Goal: Information Seeking & Learning: Learn about a topic

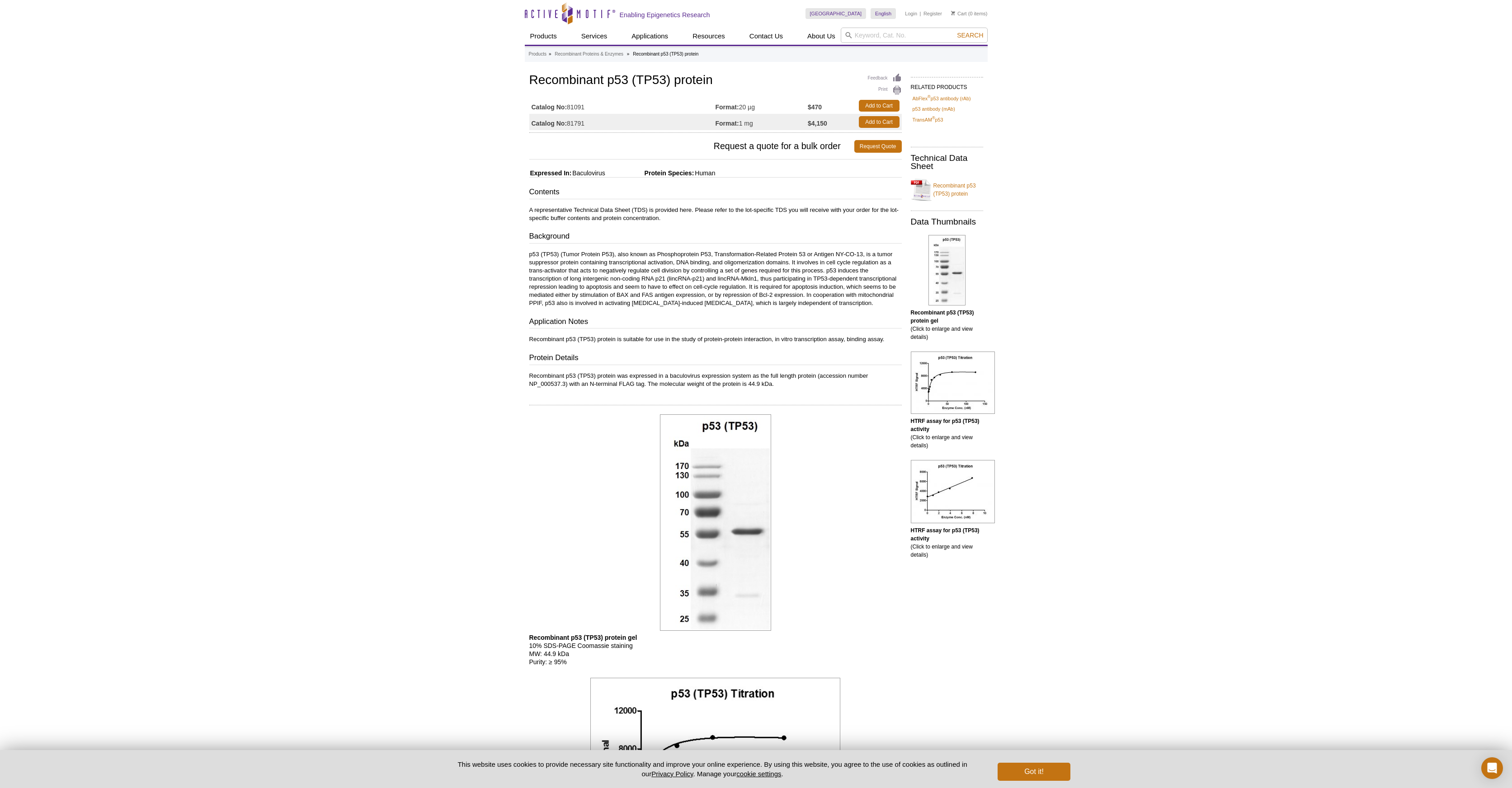
scroll to position [1, 0]
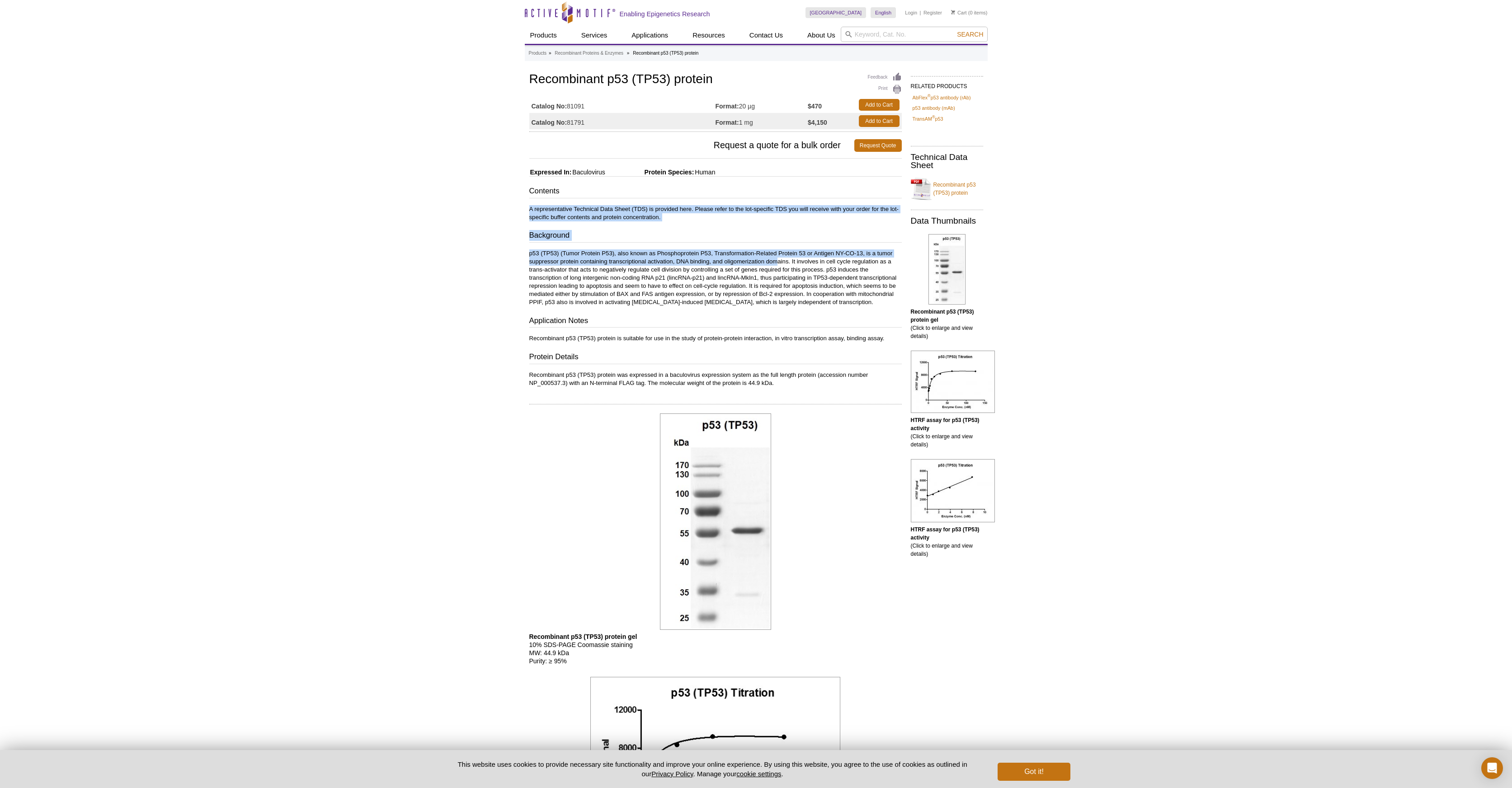
drag, startPoint x: 587, startPoint y: 204, endPoint x: 943, endPoint y: 305, distance: 370.0
click at [781, 266] on div "Contents A representative Technical Data Sheet (TDS) is provided here. Please r…" at bounding box center [716, 286] width 373 height 201
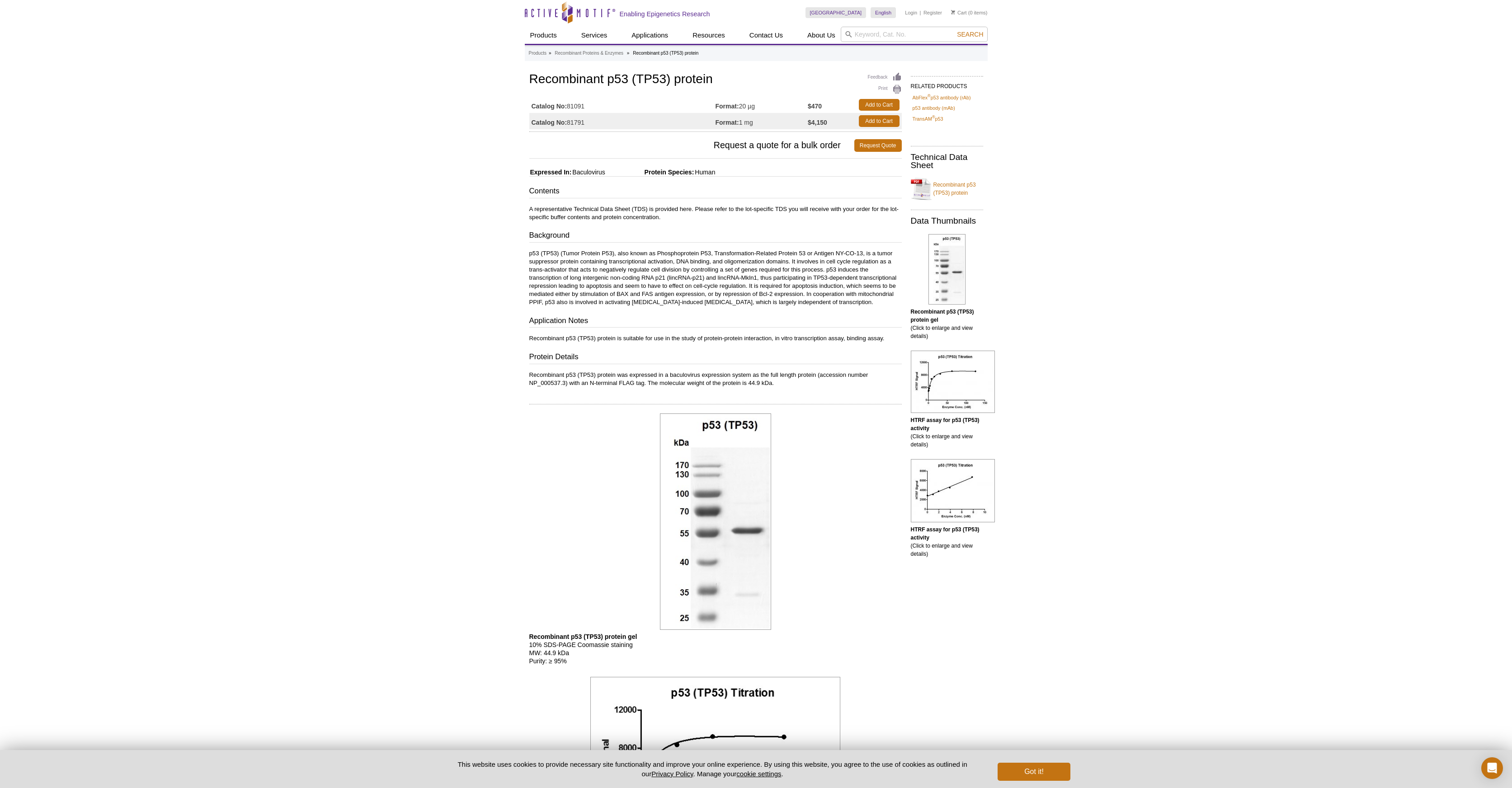
click at [680, 383] on p "Recombinant p53 (TP53) protein was expressed in a baculovirus expression system…" at bounding box center [716, 379] width 373 height 16
drag, startPoint x: 632, startPoint y: 374, endPoint x: 806, endPoint y: 385, distance: 174.3
click at [760, 377] on p "Recombinant p53 (TP53) protein was expressed in a baculovirus expression system…" at bounding box center [716, 379] width 373 height 16
click at [831, 389] on div "Feedback Print Recombinant p53 (TP53) protein Catalog No: 81091 Format: 20 µg $…" at bounding box center [713, 644] width 377 height 1147
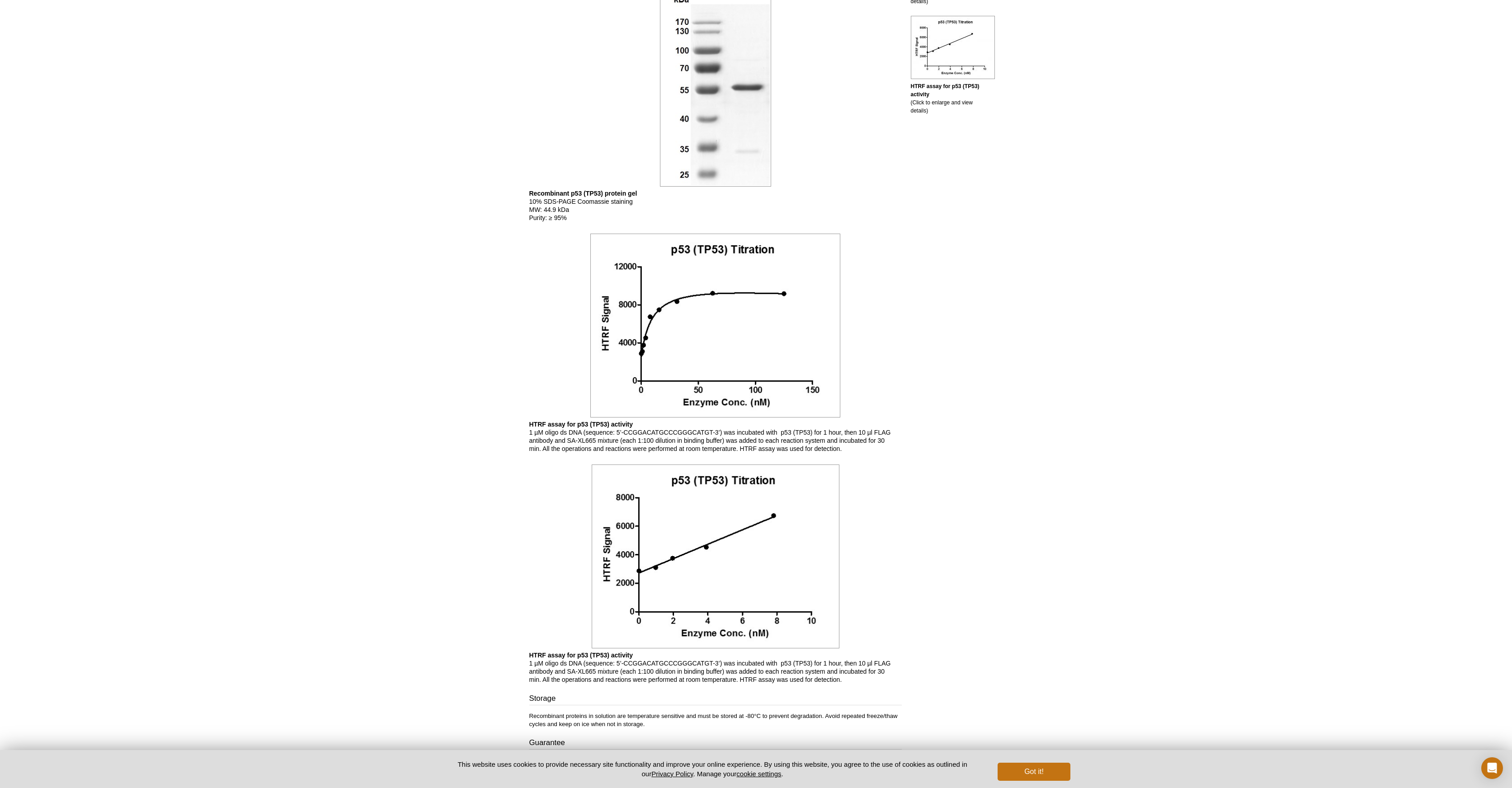
scroll to position [0, 0]
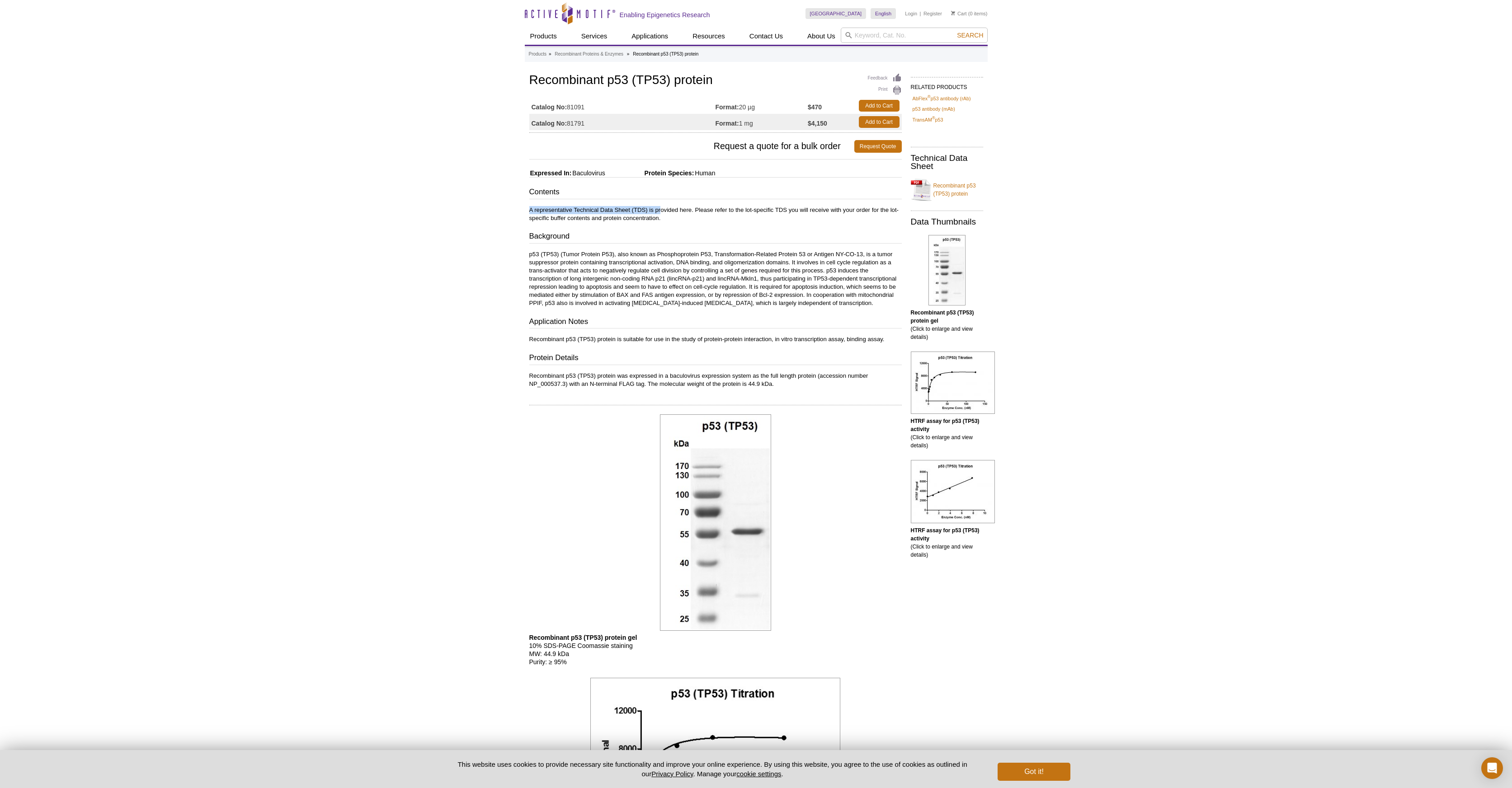
drag, startPoint x: 599, startPoint y: 199, endPoint x: 662, endPoint y: 214, distance: 64.8
click at [662, 214] on div "Contents A representative Technical Data Sheet (TDS) is provided here. Please r…" at bounding box center [716, 287] width 373 height 201
click at [599, 255] on p "p53 (TP53) (Tumor Protein P53), also known as Phosphoprotein P53, Transformatio…" at bounding box center [716, 279] width 373 height 57
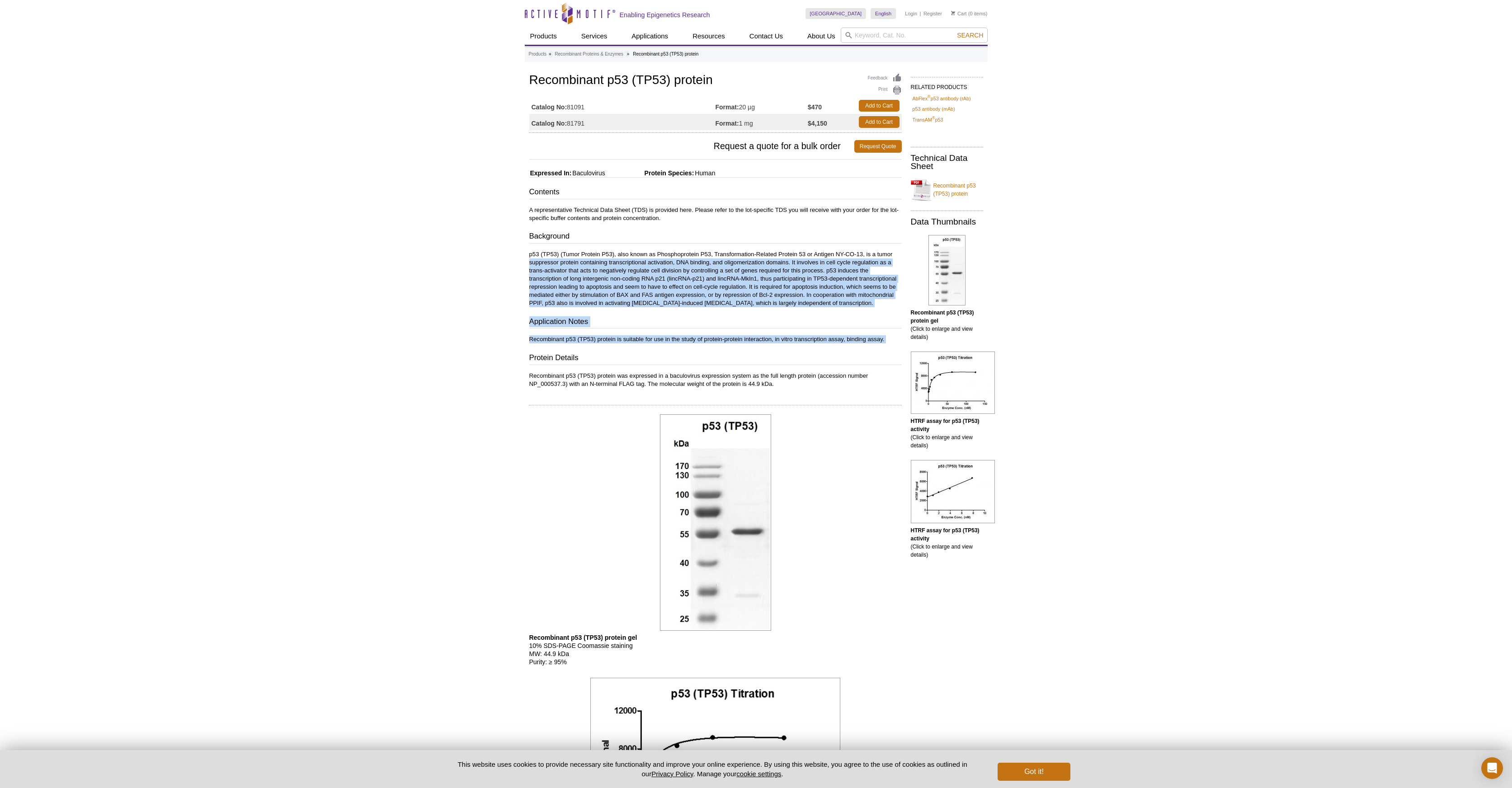
drag, startPoint x: 524, startPoint y: 261, endPoint x: 590, endPoint y: 346, distance: 107.6
click at [590, 346] on div "Feedback Print Recombinant p53 (TP53) protein Catalog No: 81091 Format: 20 µg $…" at bounding box center [713, 645] width 377 height 1147
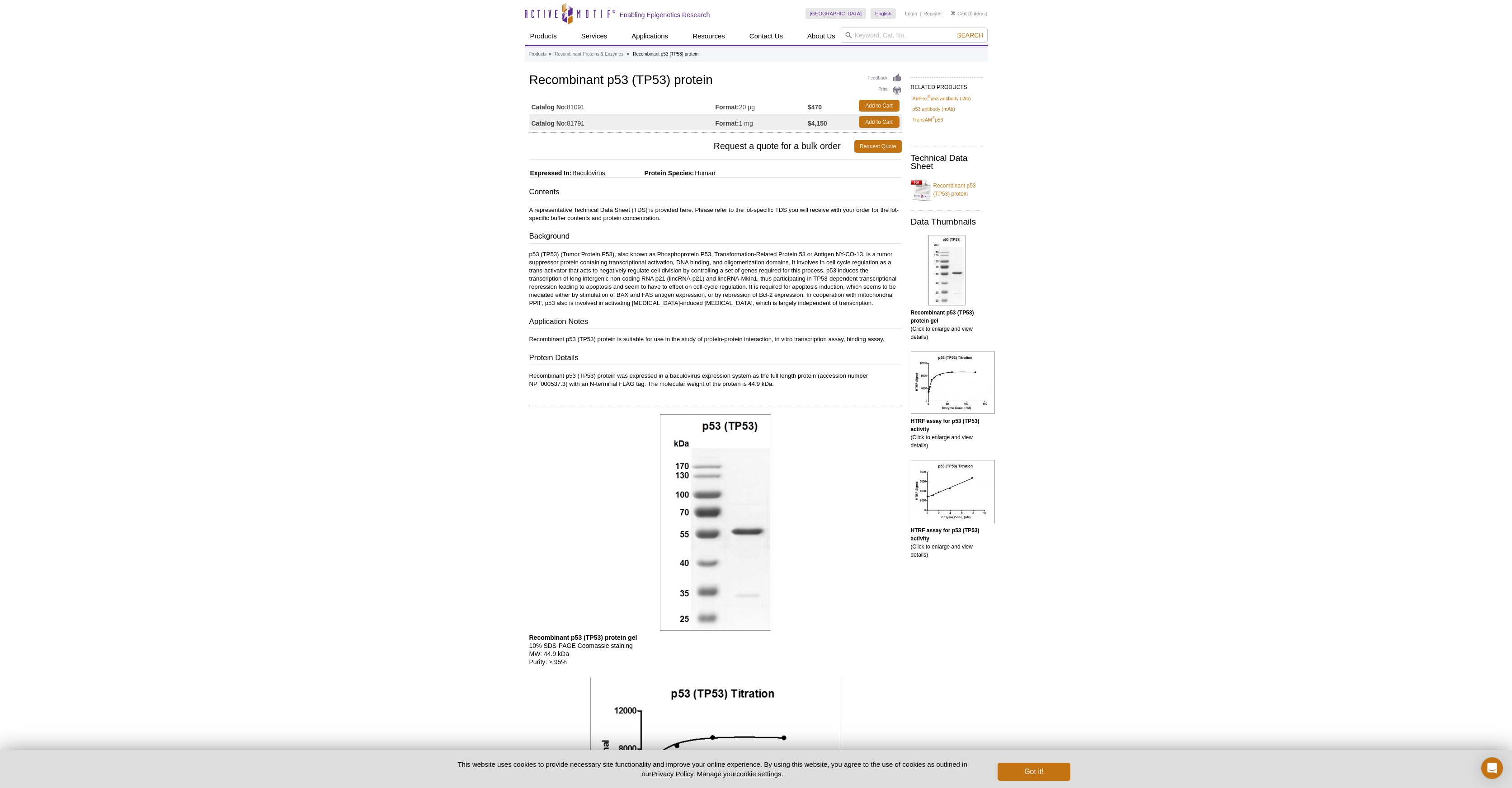
click at [640, 356] on h3 "Protein Details" at bounding box center [716, 359] width 373 height 13
drag, startPoint x: 667, startPoint y: 339, endPoint x: 856, endPoint y: 364, distance: 190.6
click at [816, 351] on div "Contents A representative Technical Data Sheet (TDS) is provided here. Please r…" at bounding box center [716, 287] width 373 height 201
click at [860, 378] on p "Recombinant p53 (TP53) protein was expressed in a baculovirus expression system…" at bounding box center [716, 380] width 373 height 16
click at [954, 192] on link "Recombinant p53 (TP53) protein" at bounding box center [947, 190] width 72 height 27
